Goal: Transaction & Acquisition: Purchase product/service

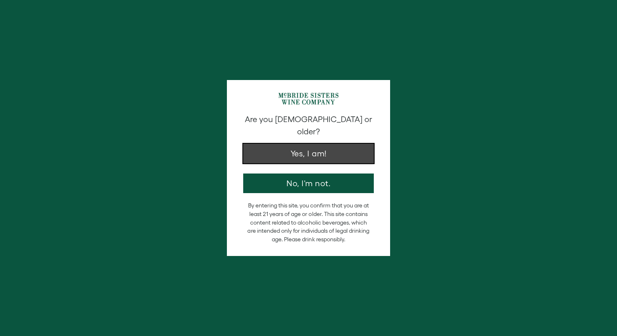
click at [309, 145] on button "Yes, I am!" at bounding box center [308, 154] width 131 height 20
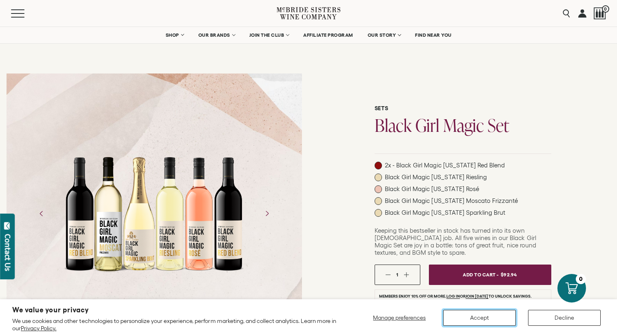
click at [465, 317] on button "Accept" at bounding box center [479, 318] width 73 height 16
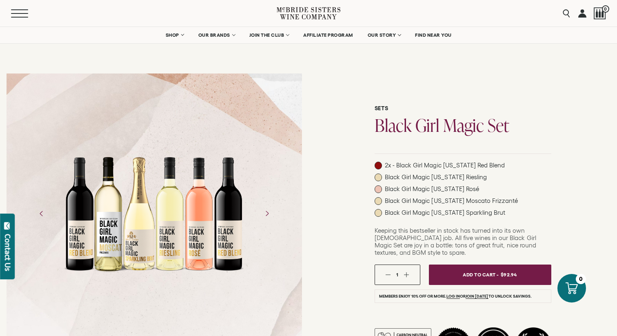
click at [18, 13] on span "Mobile Menu Trigger" at bounding box center [19, 13] width 17 height 1
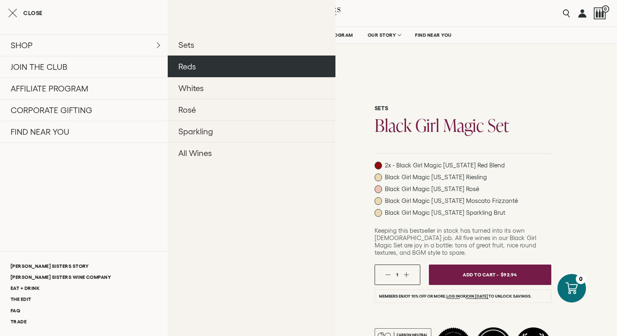
click at [217, 66] on link "Reds" at bounding box center [252, 66] width 168 height 22
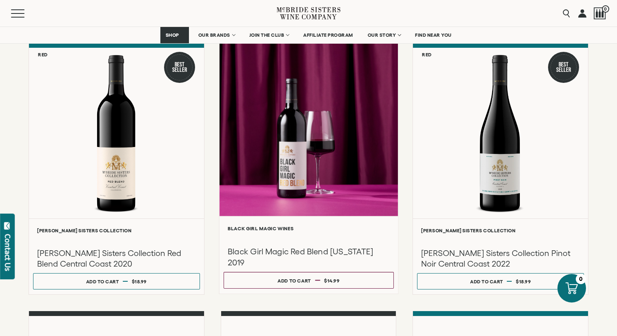
scroll to position [104, 0]
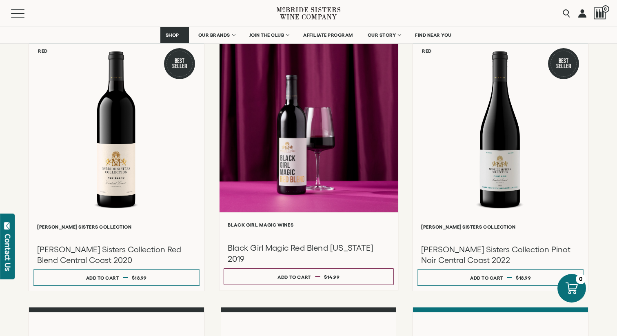
click at [236, 169] on div at bounding box center [308, 125] width 178 height 174
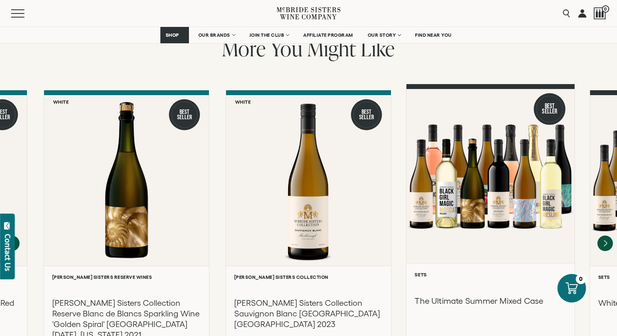
scroll to position [1013, 0]
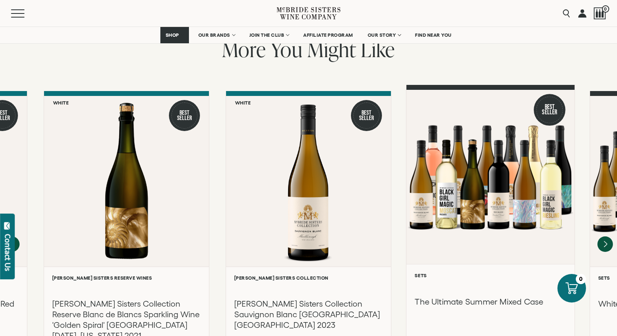
click at [526, 161] on div at bounding box center [490, 177] width 168 height 174
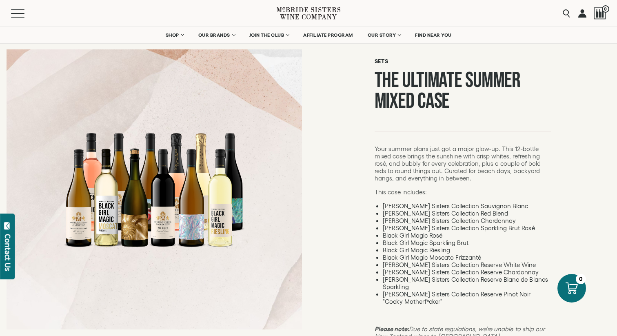
scroll to position [4, 0]
